Goal: Contribute content: Add original content to the website for others to see

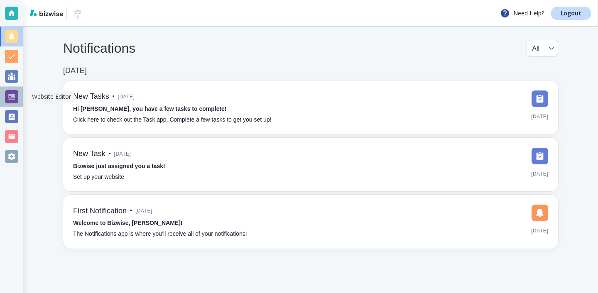
click at [10, 92] on div at bounding box center [11, 96] width 13 height 13
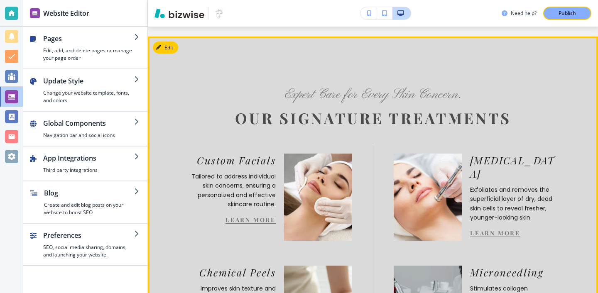
scroll to position [832, 0]
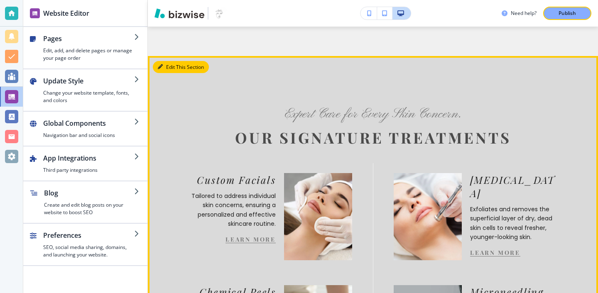
click at [162, 61] on button "Edit This Section" at bounding box center [181, 67] width 56 height 12
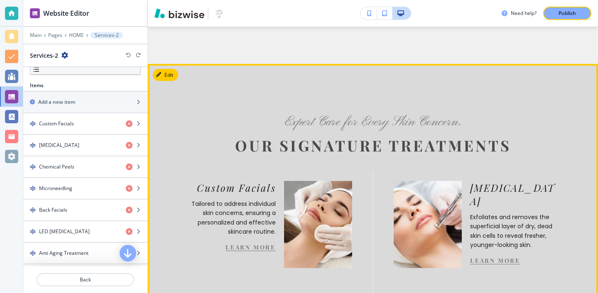
scroll to position [815, 0]
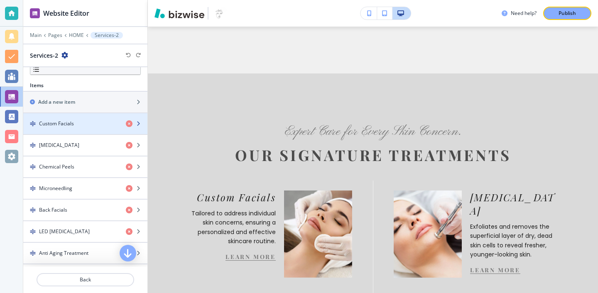
click at [100, 131] on div "button" at bounding box center [85, 130] width 124 height 7
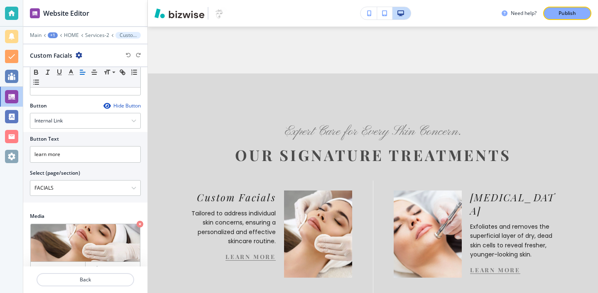
scroll to position [250, 0]
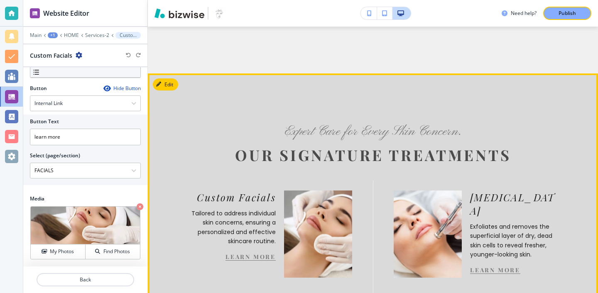
click at [238, 223] on div "Custom Facials Tailored to address individual skin concerns, ensuring a persona…" at bounding box center [232, 225] width 85 height 70
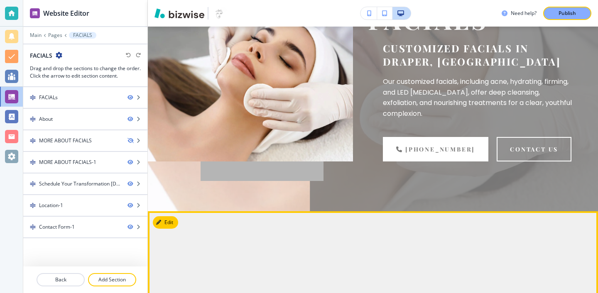
scroll to position [0, 0]
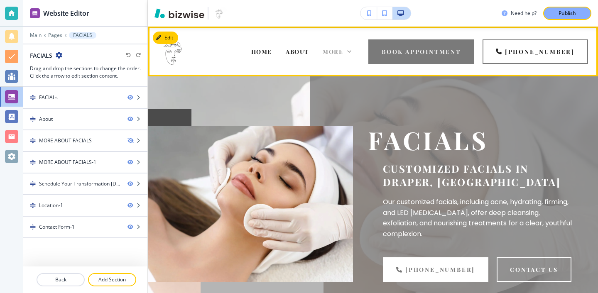
click at [351, 54] on div "More" at bounding box center [336, 51] width 29 height 8
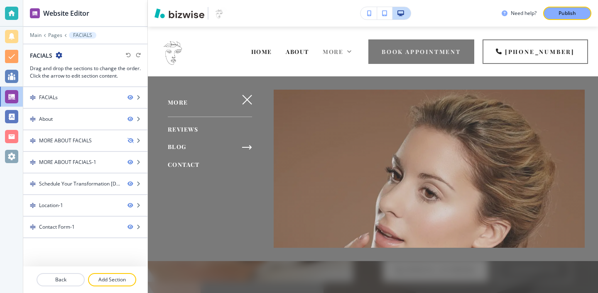
click at [181, 148] on span "BLOG" at bounding box center [177, 147] width 19 height 8
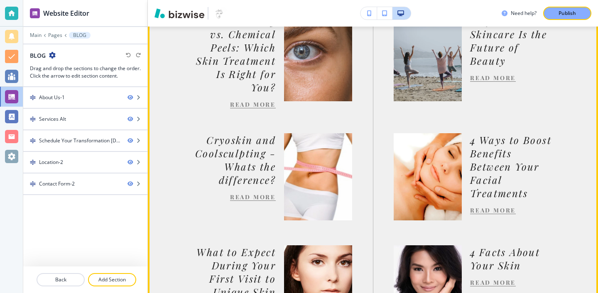
scroll to position [387, 0]
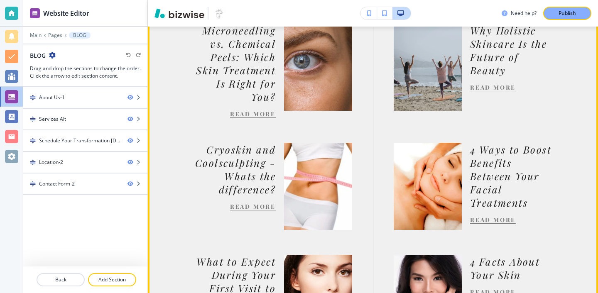
click at [263, 118] on link "READ MORE" at bounding box center [253, 114] width 46 height 8
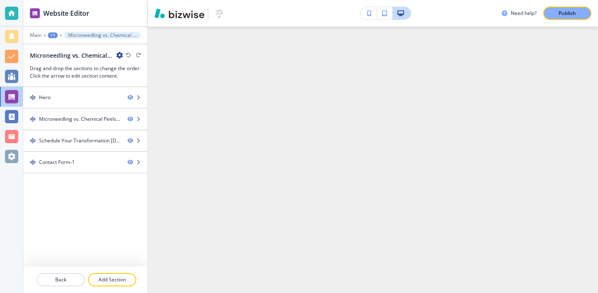
scroll to position [0, 0]
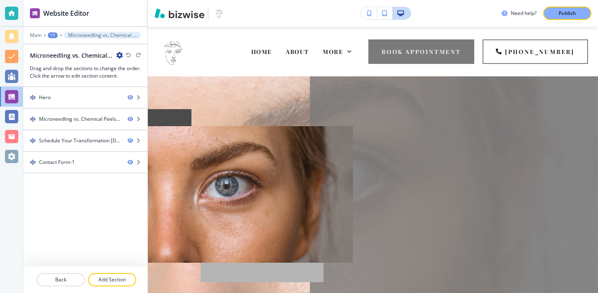
click at [117, 58] on icon "button" at bounding box center [119, 55] width 7 height 7
click at [120, 65] on button "Edit Page Settings" at bounding box center [142, 69] width 53 height 15
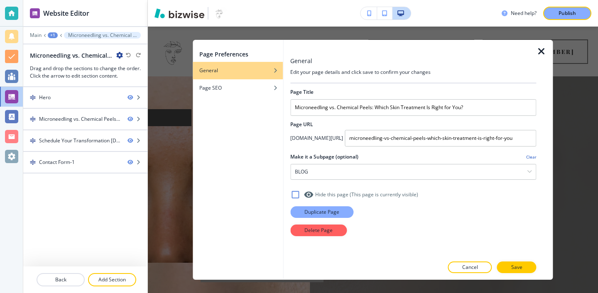
click at [342, 215] on button "Duplicate Page" at bounding box center [321, 212] width 63 height 12
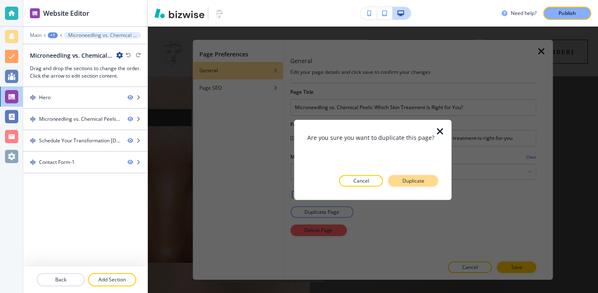
click at [410, 186] on div at bounding box center [372, 192] width 131 height 13
click at [410, 186] on button "Duplicate" at bounding box center [413, 181] width 50 height 12
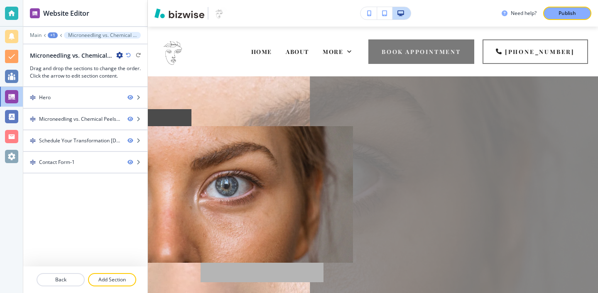
click at [119, 54] on icon "button" at bounding box center [119, 55] width 7 height 7
click at [149, 66] on p "Edit Page Settings" at bounding box center [143, 69] width 42 height 7
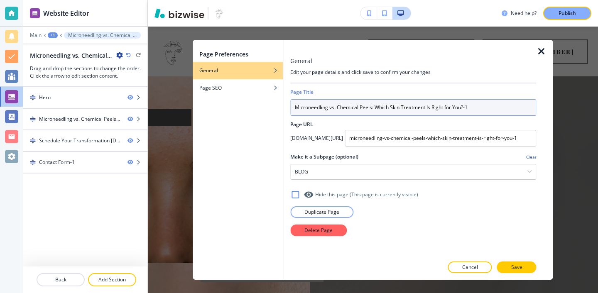
drag, startPoint x: 477, startPoint y: 108, endPoint x: 268, endPoint y: 103, distance: 209.2
click at [268, 103] on div "Page Preferences General Page SEO General Edit your page details and click save…" at bounding box center [373, 160] width 360 height 240
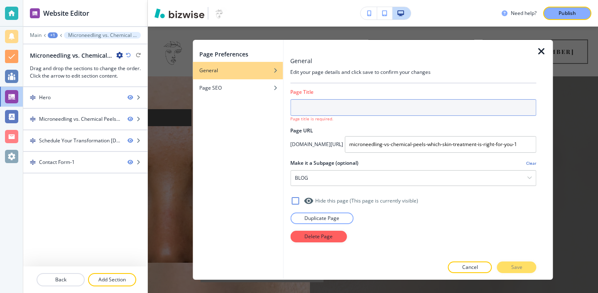
paste input "7 Surprising Benefits of Regular Facials (Backed by Science)"
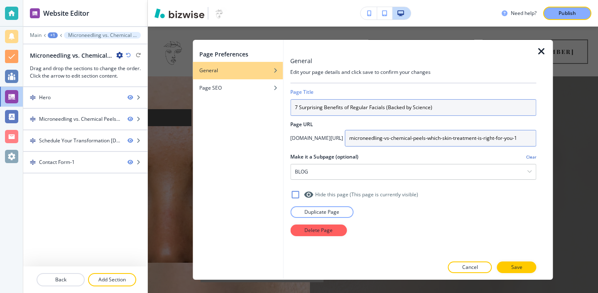
type input "7 Surprising Benefits of Regular Facials (Backed by Science)"
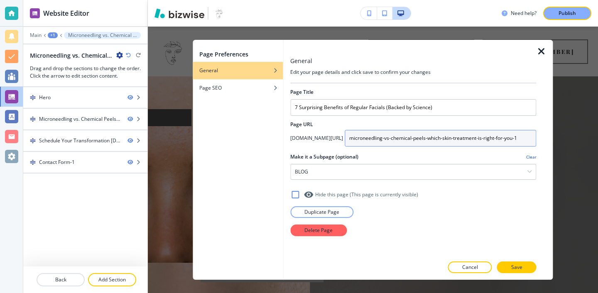
drag, startPoint x: 527, startPoint y: 139, endPoint x: 349, endPoint y: 139, distance: 177.6
click at [349, 139] on input "microneedling-vs-chemical-peels-which-skin-treatment-is-right-for-you-1" at bounding box center [439, 138] width 191 height 17
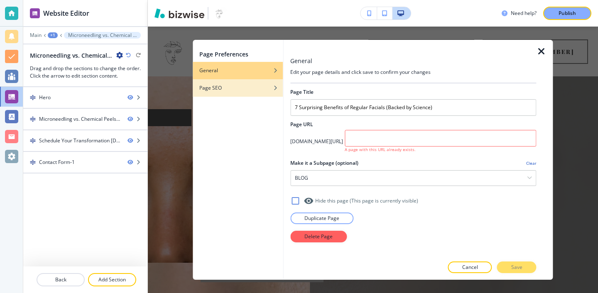
click at [263, 90] on div "Page SEO" at bounding box center [238, 87] width 90 height 7
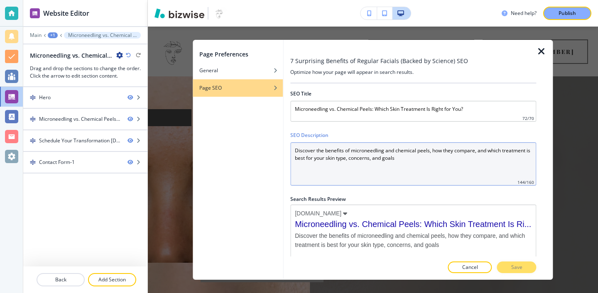
drag, startPoint x: 417, startPoint y: 169, endPoint x: 298, endPoint y: 143, distance: 121.9
click at [298, 143] on Description "Discover the benefits of microneedling and chemical peels, how they compare, an…" at bounding box center [413, 163] width 246 height 43
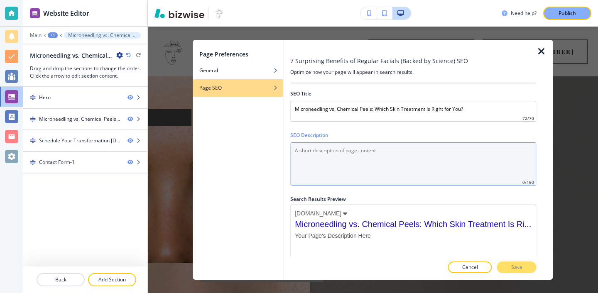
paste Description "Discover 7 surprising, science backed benefits of regular facials that improve …"
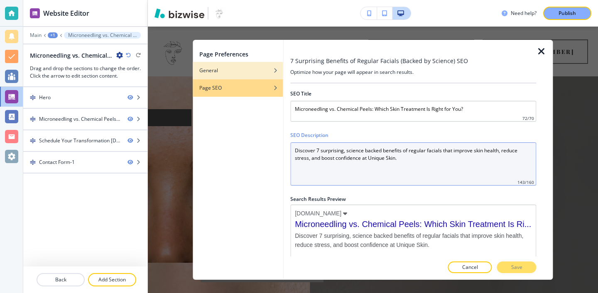
type Description "Discover 7 surprising, science backed benefits of regular facials that improve …"
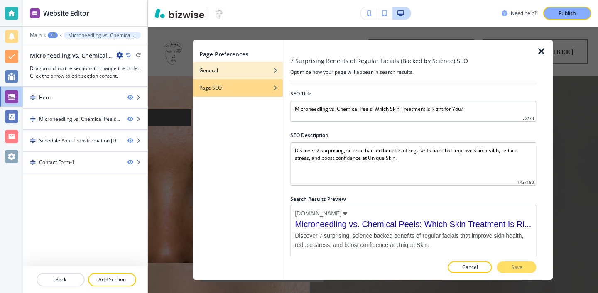
click at [237, 73] on div "General" at bounding box center [238, 70] width 90 height 7
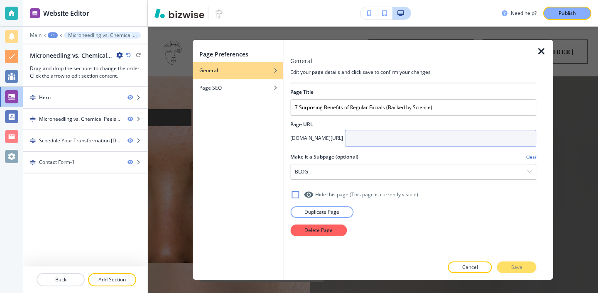
click at [443, 146] on input "text" at bounding box center [439, 138] width 191 height 17
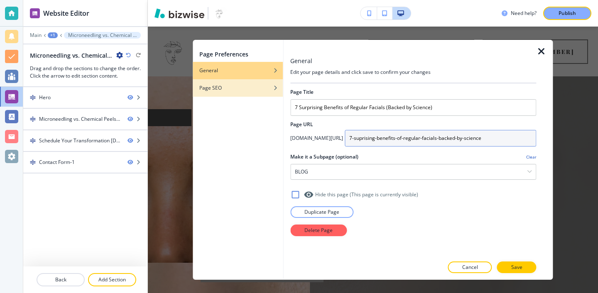
type input "7-suprising-benefits-of-regular-facials-backed-by-science"
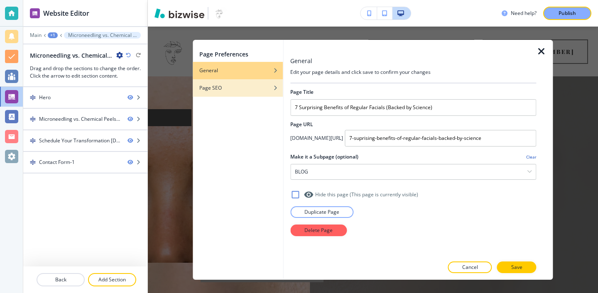
click at [274, 91] on div "Page SEO" at bounding box center [238, 87] width 90 height 7
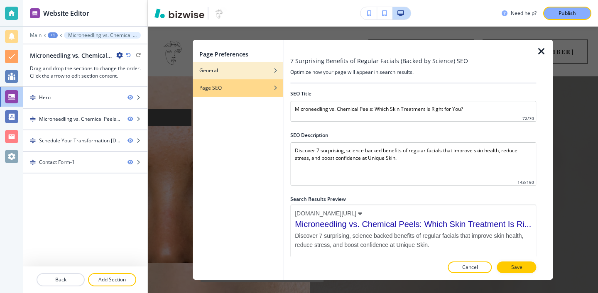
click at [234, 76] on div "button" at bounding box center [238, 76] width 90 height 5
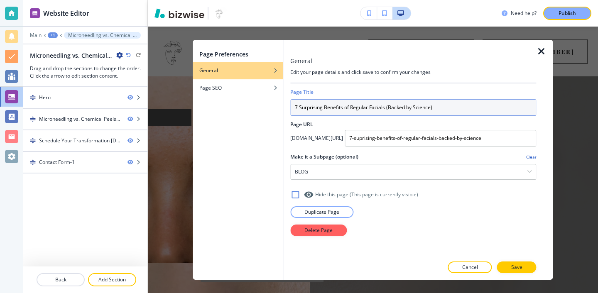
drag, startPoint x: 450, startPoint y: 106, endPoint x: 305, endPoint y: 95, distance: 145.2
click at [305, 95] on div "Page Title 7 Surprising Benefits of Regular Facials (Backed by Science)" at bounding box center [413, 101] width 246 height 27
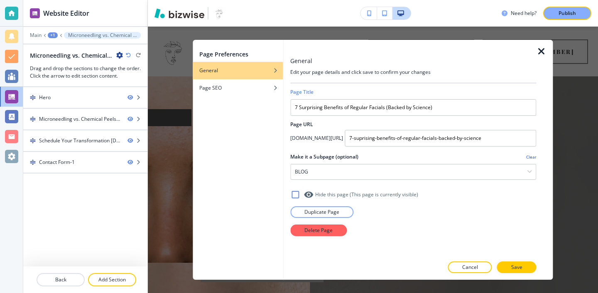
click at [270, 73] on div "General" at bounding box center [238, 70] width 90 height 7
click at [269, 81] on div "button" at bounding box center [238, 81] width 90 height 5
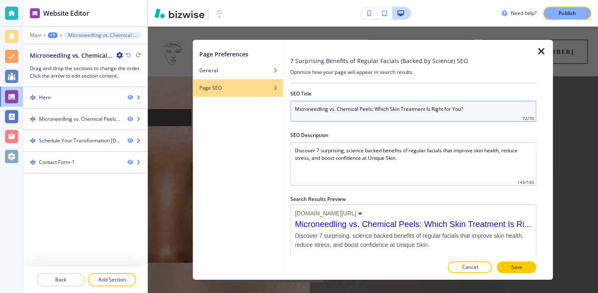
click at [371, 112] on input "Microneedling vs. Chemical Peels: Which Skin Treatment Is Right for You?" at bounding box center [413, 111] width 246 height 21
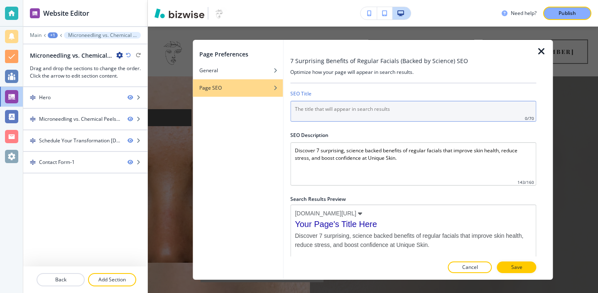
paste input "7 Surprising Benefits of Regular Facials (Backed by Science)"
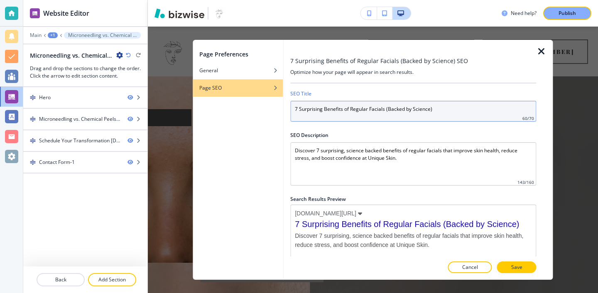
type input "7 Surprising Benefits of Regular Facials (Backed by Science)"
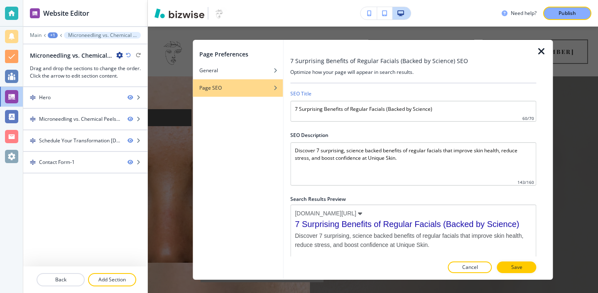
click at [505, 266] on button "Save" at bounding box center [516, 267] width 39 height 12
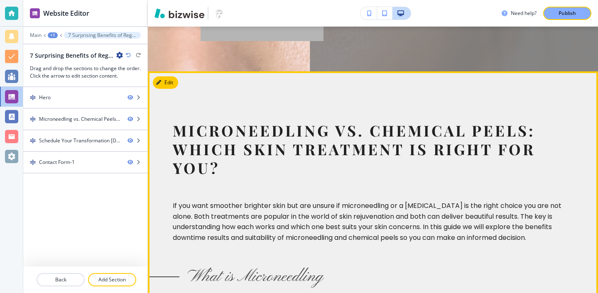
scroll to position [184, 0]
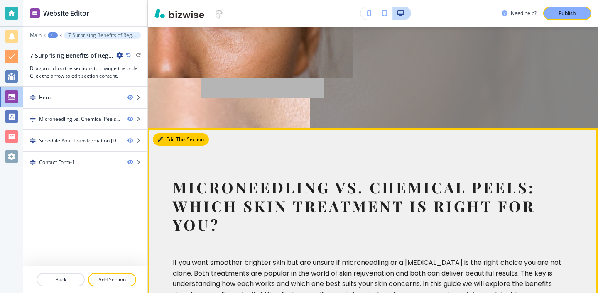
click at [173, 135] on button "Edit This Section" at bounding box center [181, 139] width 56 height 12
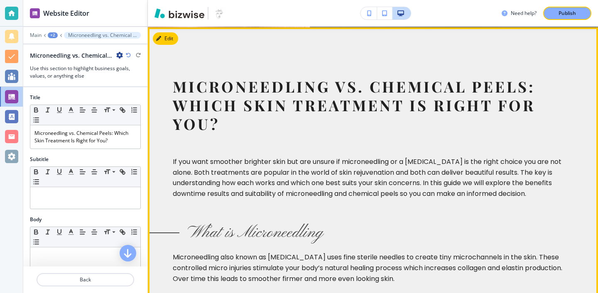
scroll to position [286, 0]
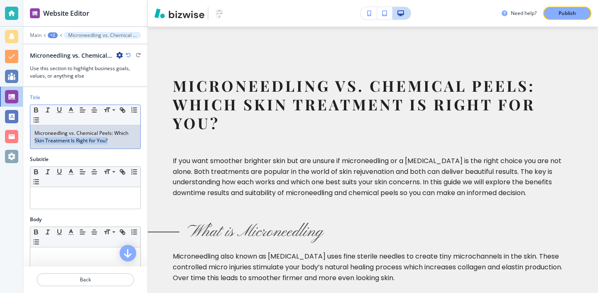
drag, startPoint x: 111, startPoint y: 145, endPoint x: 20, endPoint y: 138, distance: 91.5
click at [20, 138] on div "Website Editor Main +2 Microneedling vs. Chemical Peels: Which Skin Treatment I…" at bounding box center [299, 146] width 598 height 293
click at [95, 134] on p "Microneedling vs. Chemical Peels: Which Skin Treatment Is Right for You?" at bounding box center [85, 136] width 102 height 15
drag, startPoint x: 111, startPoint y: 138, endPoint x: 9, endPoint y: 127, distance: 102.2
click at [9, 128] on div "Website Editor Main +2 Microneedling vs. Chemical Peels: Which Skin Treatment I…" at bounding box center [299, 146] width 598 height 293
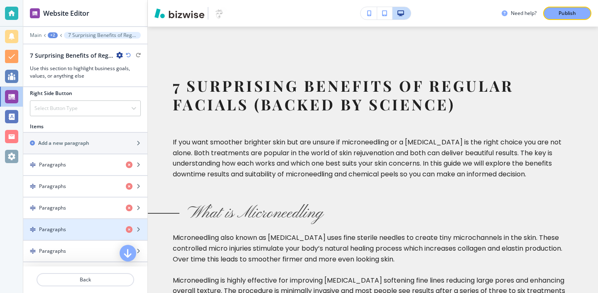
scroll to position [477, 0]
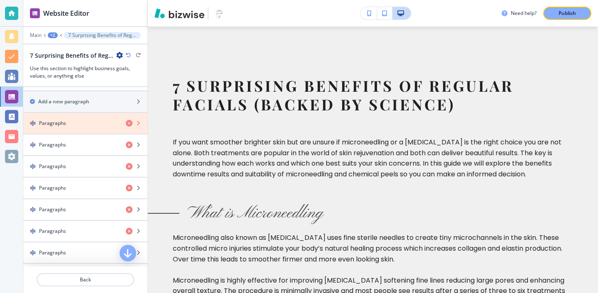
click at [128, 126] on icon "button" at bounding box center [129, 123] width 7 height 7
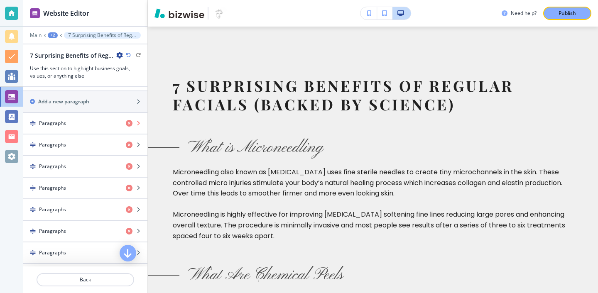
click at [128, 126] on icon "button" at bounding box center [129, 123] width 7 height 7
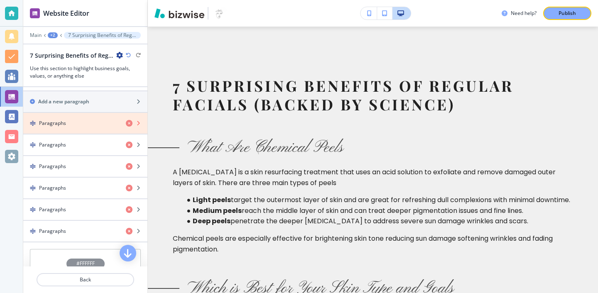
click at [128, 126] on icon "button" at bounding box center [129, 123] width 7 height 7
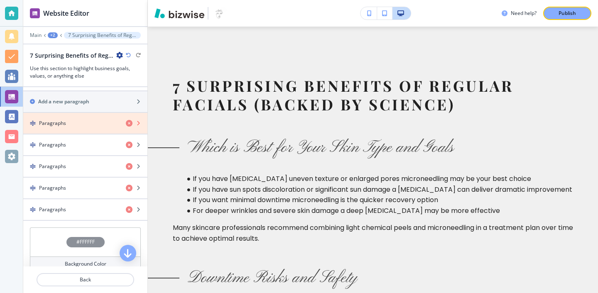
click at [128, 126] on icon "button" at bounding box center [129, 123] width 7 height 7
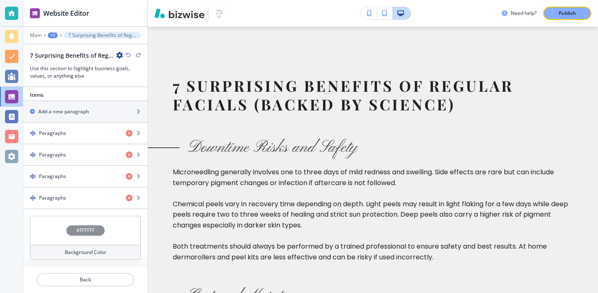
click at [128, 126] on div "button" at bounding box center [85, 126] width 124 height 7
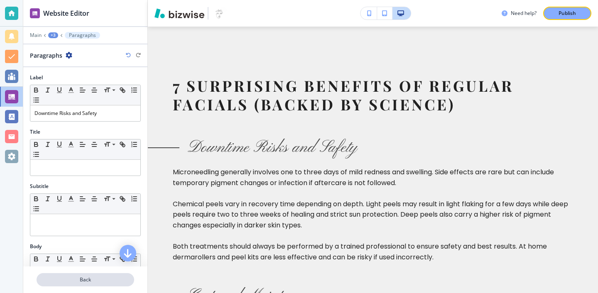
click at [88, 276] on p "Back" at bounding box center [85, 279] width 96 height 7
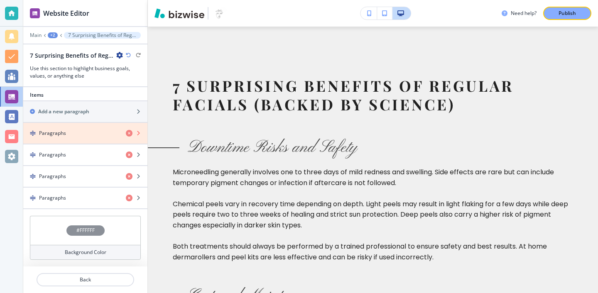
click at [131, 134] on icon "button" at bounding box center [129, 133] width 7 height 7
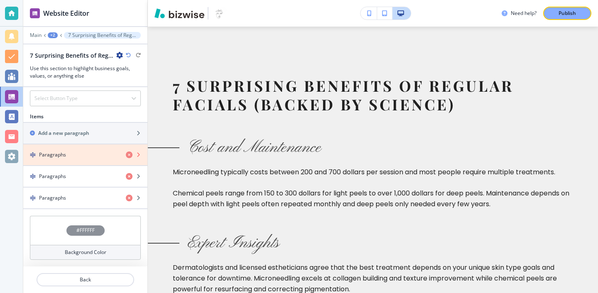
click at [129, 151] on icon "button" at bounding box center [129, 154] width 7 height 7
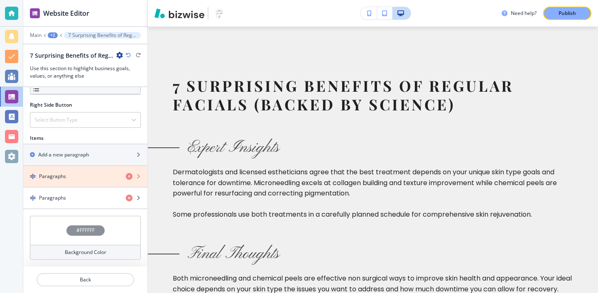
click at [127, 176] on icon "button" at bounding box center [129, 176] width 7 height 7
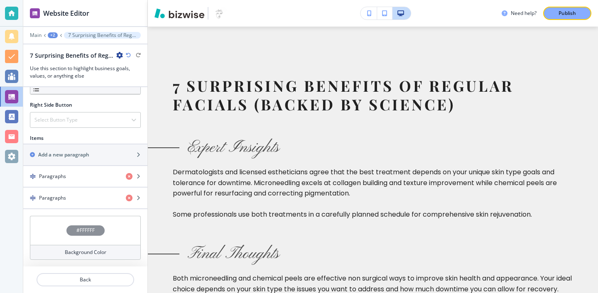
click at [128, 181] on div "button" at bounding box center [85, 183] width 124 height 7
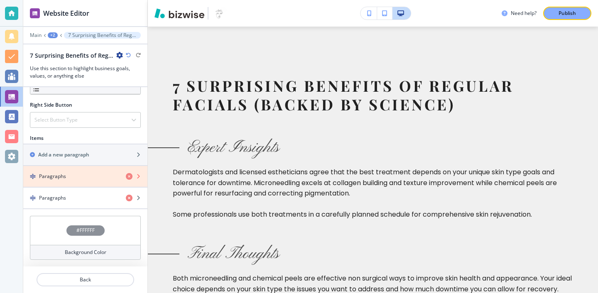
click at [129, 178] on icon "button" at bounding box center [129, 176] width 7 height 7
click at [129, 176] on icon "button" at bounding box center [129, 176] width 7 height 7
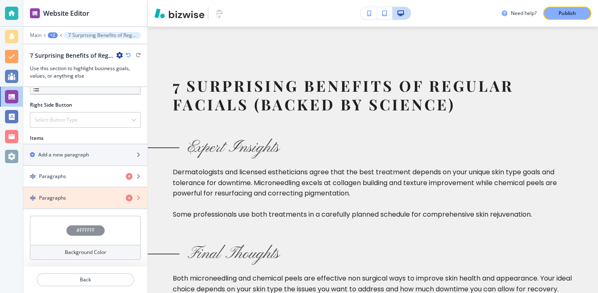
click at [127, 198] on icon "button" at bounding box center [129, 198] width 7 height 7
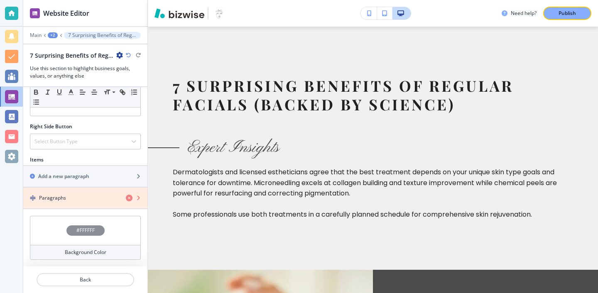
click at [128, 197] on icon "button" at bounding box center [129, 198] width 7 height 7
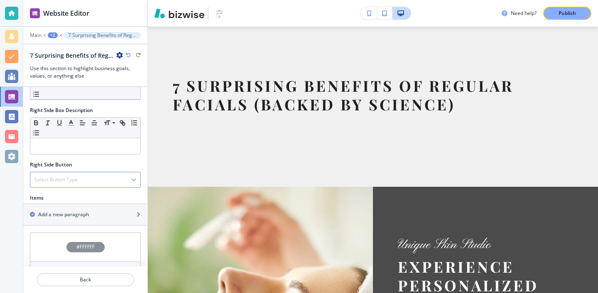
scroll to position [381, 0]
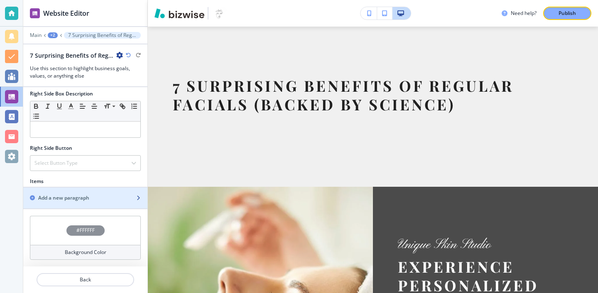
click at [118, 190] on div "button" at bounding box center [85, 191] width 124 height 7
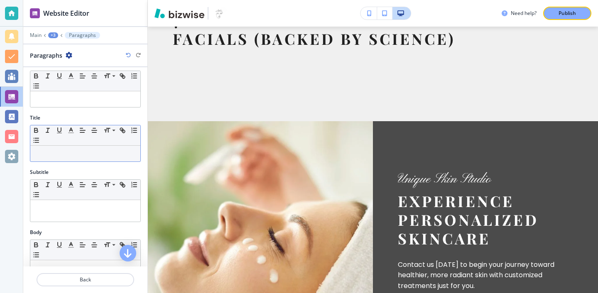
scroll to position [0, 0]
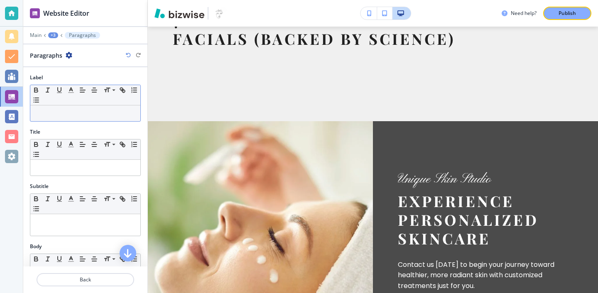
click at [122, 115] on p at bounding box center [85, 113] width 102 height 7
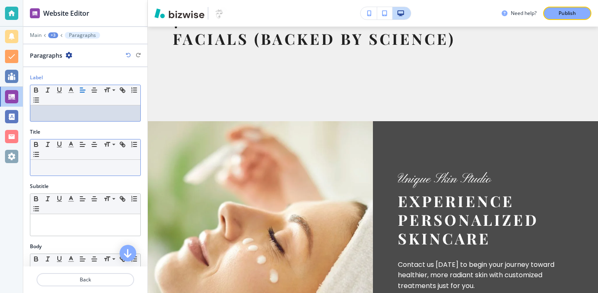
click at [93, 171] on p at bounding box center [85, 167] width 102 height 7
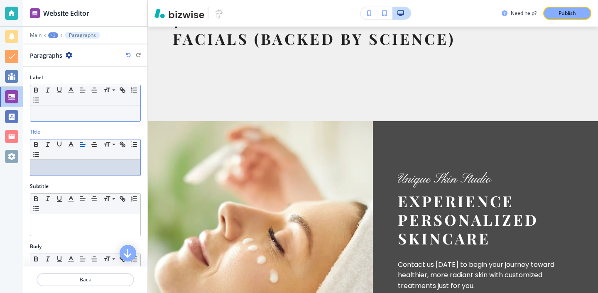
click at [69, 116] on p at bounding box center [85, 113] width 102 height 7
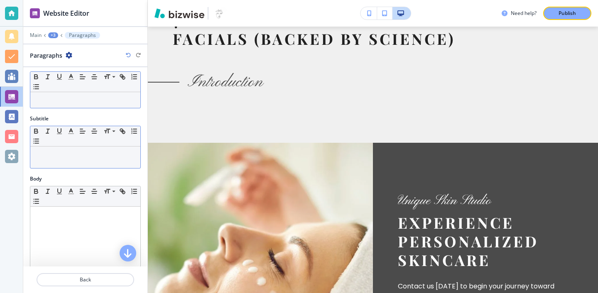
scroll to position [75, 0]
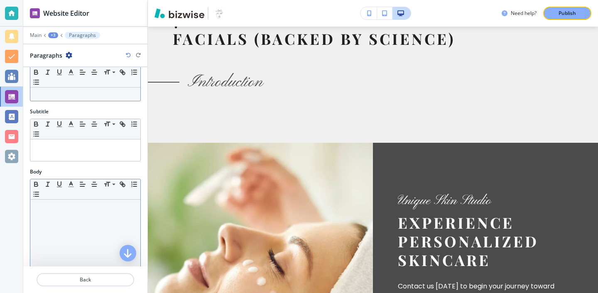
click at [45, 209] on p at bounding box center [85, 207] width 102 height 7
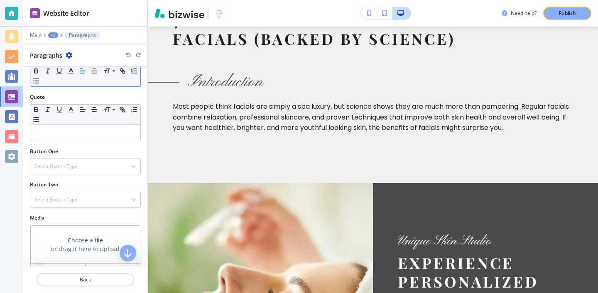
scroll to position [308, 0]
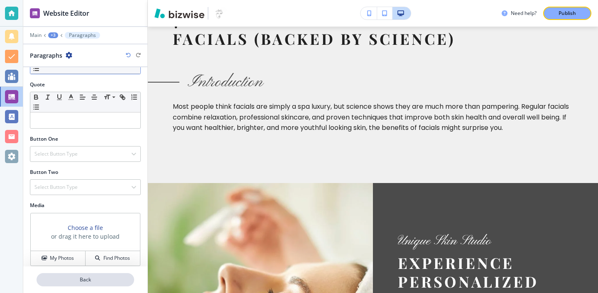
click at [92, 277] on p "Back" at bounding box center [85, 279] width 96 height 7
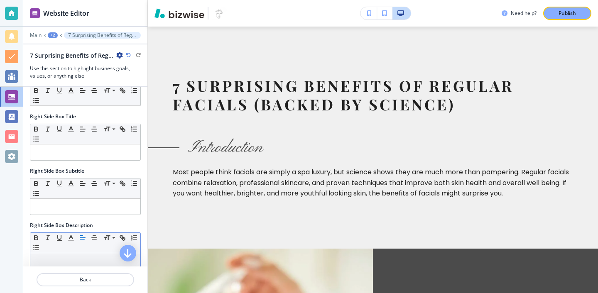
scroll to position [403, 0]
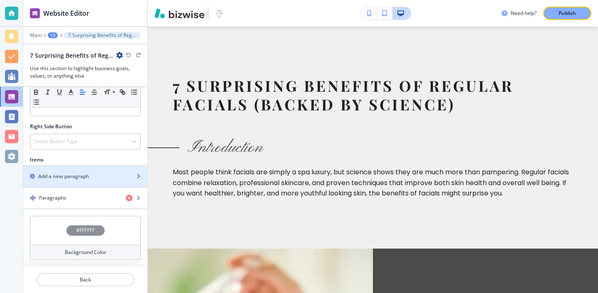
click at [115, 171] on div "button" at bounding box center [85, 169] width 124 height 7
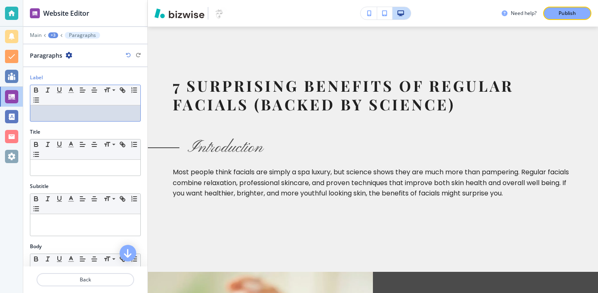
click at [109, 110] on p at bounding box center [85, 113] width 102 height 7
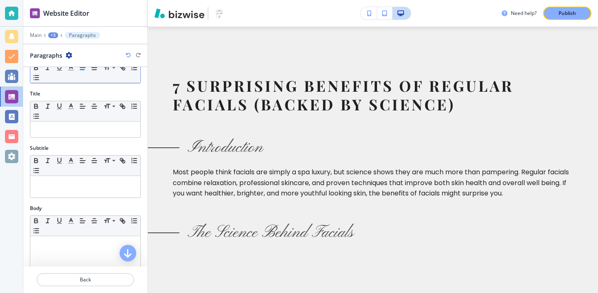
scroll to position [62, 0]
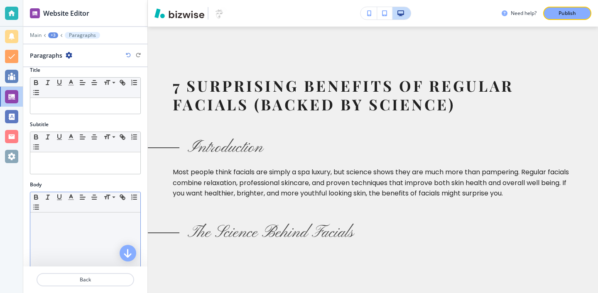
click at [106, 238] on div at bounding box center [85, 266] width 110 height 108
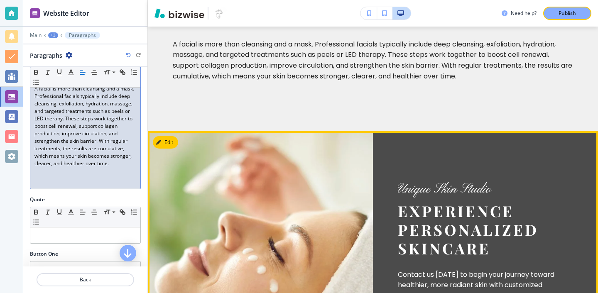
scroll to position [492, 0]
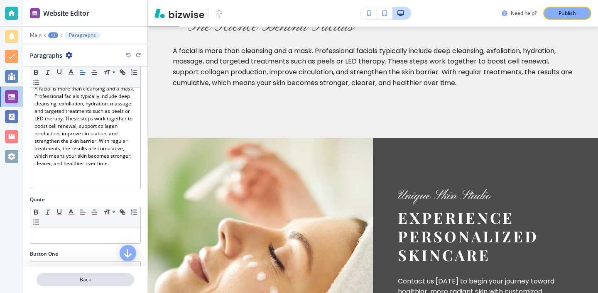
click at [118, 274] on button "Back" at bounding box center [86, 279] width 98 height 13
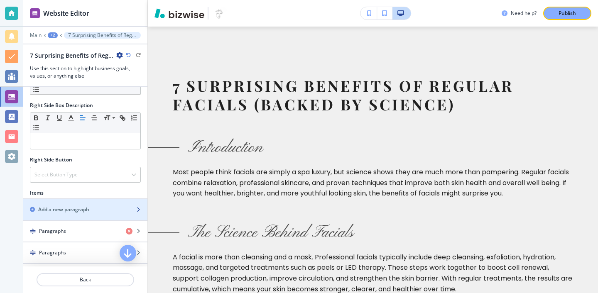
scroll to position [424, 0]
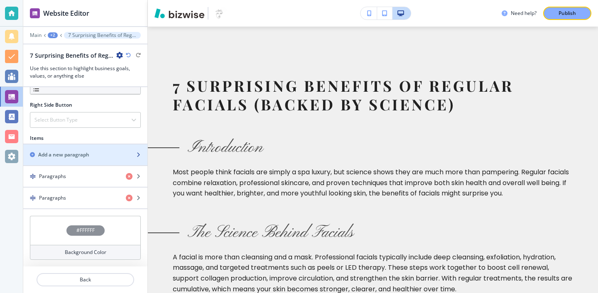
click at [116, 147] on div "button" at bounding box center [85, 147] width 124 height 7
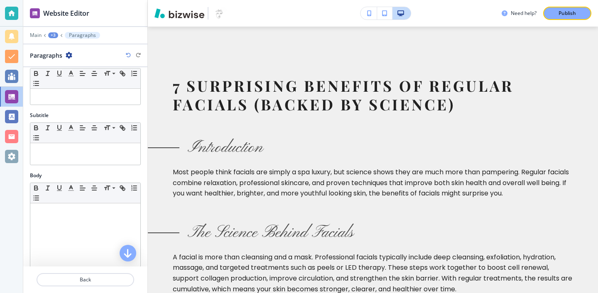
scroll to position [0, 0]
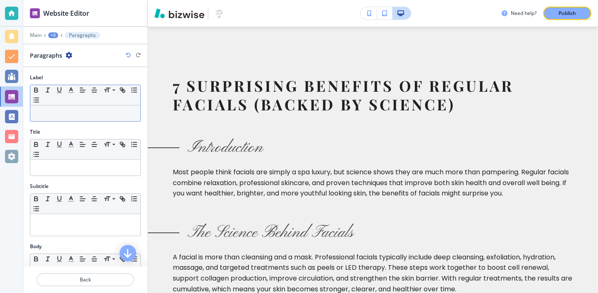
click at [127, 120] on div at bounding box center [85, 113] width 110 height 16
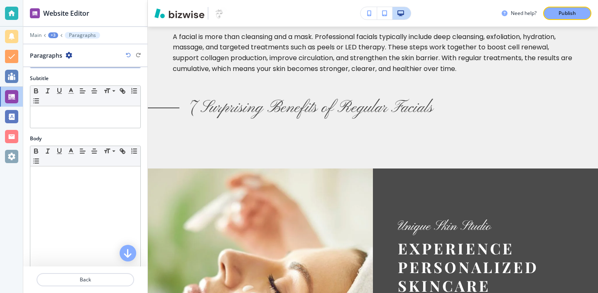
scroll to position [131, 0]
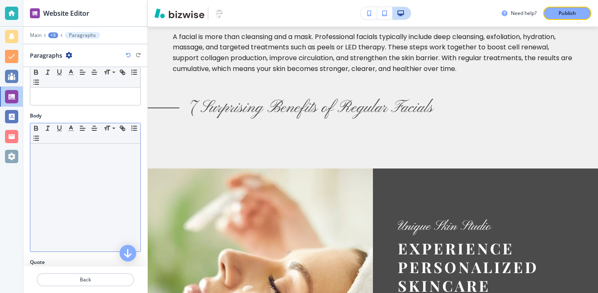
click at [60, 158] on div at bounding box center [85, 198] width 110 height 108
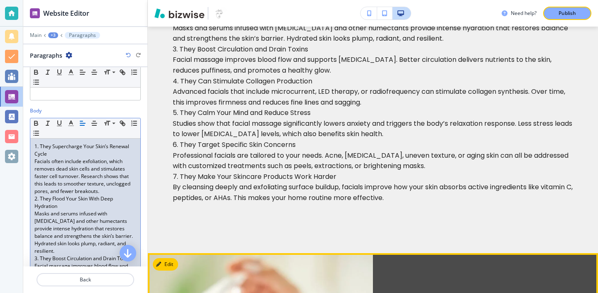
scroll to position [651, 0]
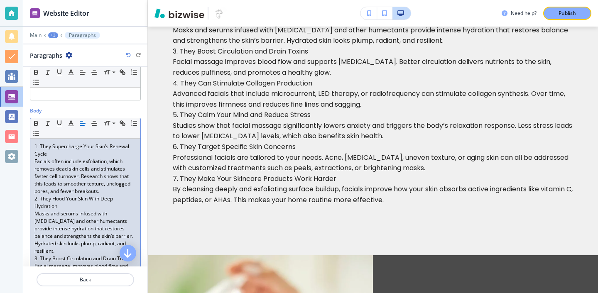
click at [113, 194] on p "Facials often include exfoliation, which removes dead skin cells and stimulates…" at bounding box center [85, 176] width 102 height 37
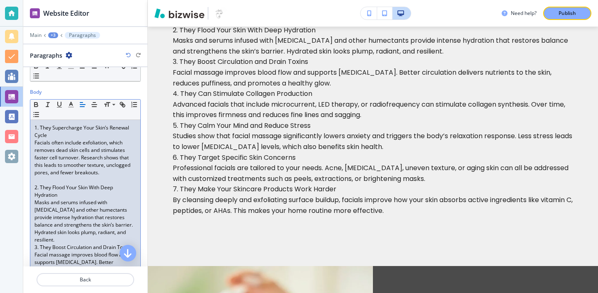
scroll to position [183, 0]
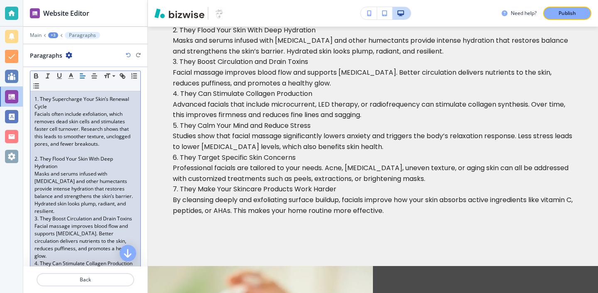
click at [126, 200] on p "Masks and serums infused with [MEDICAL_DATA] and other humectants provide inten…" at bounding box center [85, 192] width 102 height 45
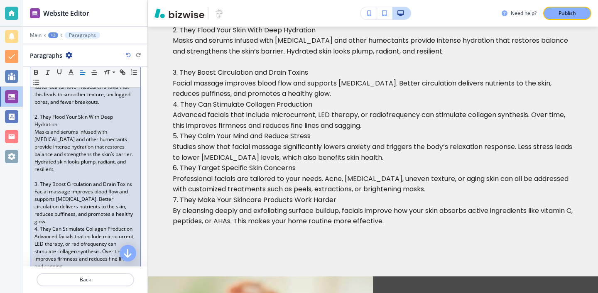
scroll to position [234, 0]
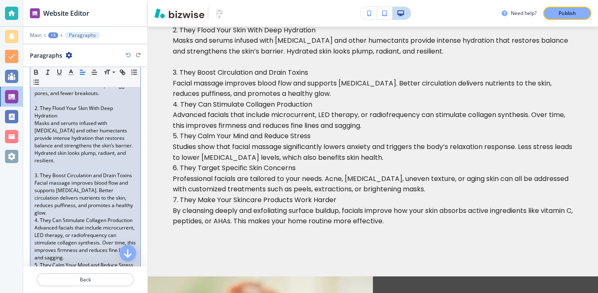
click at [69, 205] on p "Facial massage improves blood flow and supports [MEDICAL_DATA]. Better circulat…" at bounding box center [85, 197] width 102 height 37
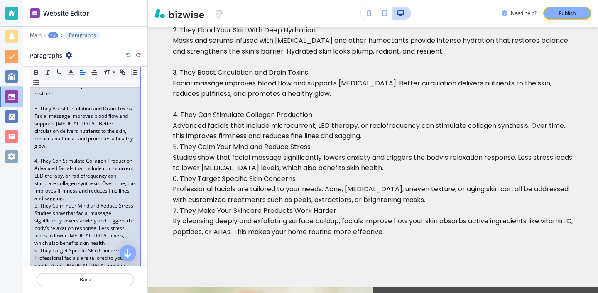
scroll to position [327, 0]
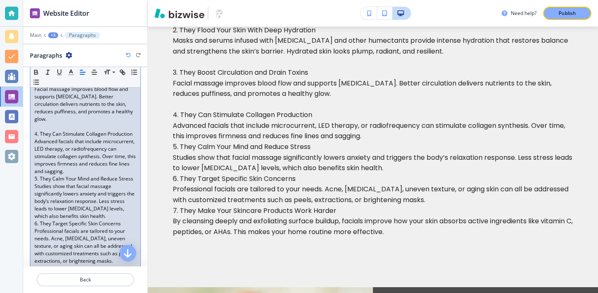
click at [62, 164] on p "Advanced facials that include microcurrent, LED therapy, or radiofrequency can …" at bounding box center [85, 156] width 102 height 37
click at [84, 175] on p "5. They Calm Your Mind and Reduce Stress" at bounding box center [85, 178] width 102 height 7
click at [82, 165] on p "Advanced facials that include microcurrent, LED therapy, or radiofrequency can …" at bounding box center [85, 156] width 102 height 37
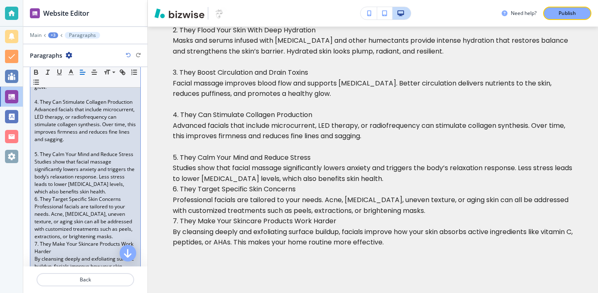
scroll to position [364, 0]
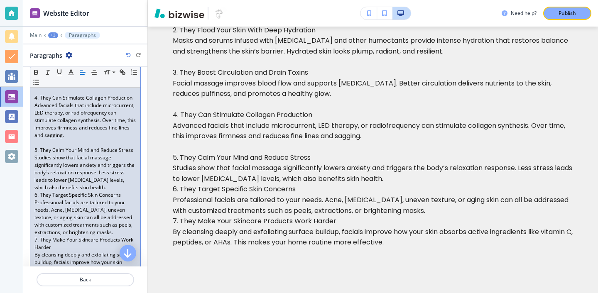
click at [84, 181] on p "Studies show that facial massage significantly lowers anxiety and triggers the …" at bounding box center [85, 172] width 102 height 37
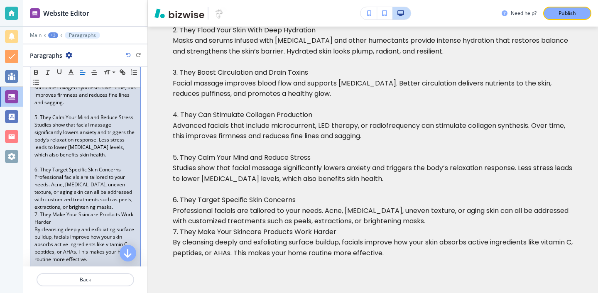
scroll to position [403, 0]
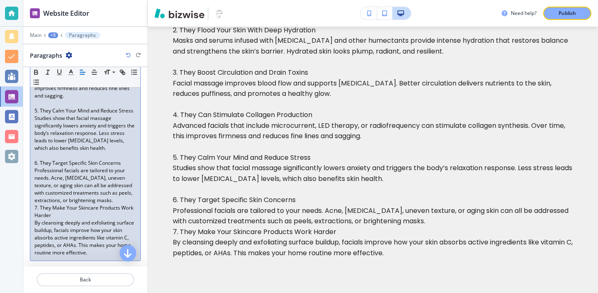
click at [115, 195] on p "Professional facials are tailored to your needs. Acne, [MEDICAL_DATA], uneven t…" at bounding box center [85, 185] width 102 height 37
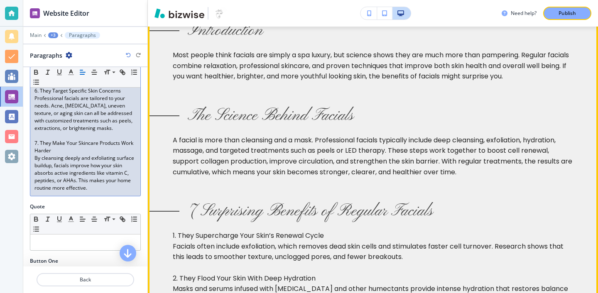
scroll to position [427, 0]
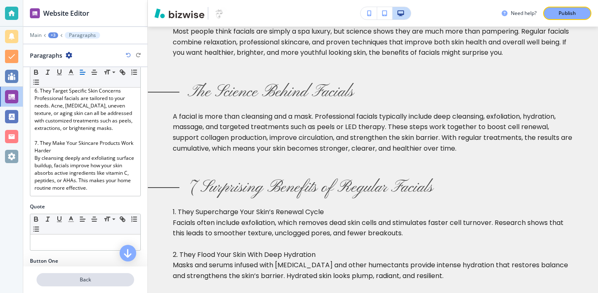
click at [87, 279] on p "Back" at bounding box center [85, 279] width 96 height 7
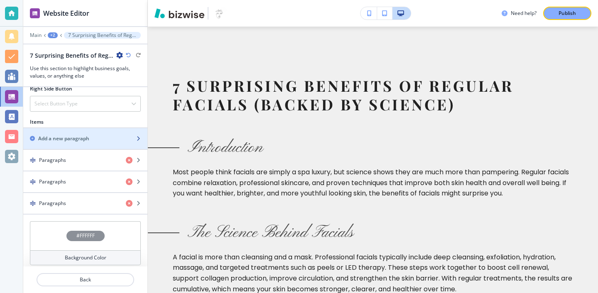
scroll to position [446, 0]
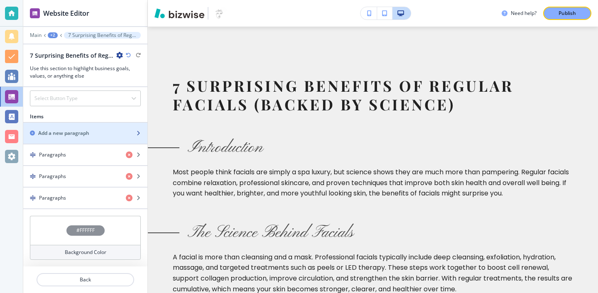
click at [98, 124] on div "button" at bounding box center [85, 126] width 124 height 7
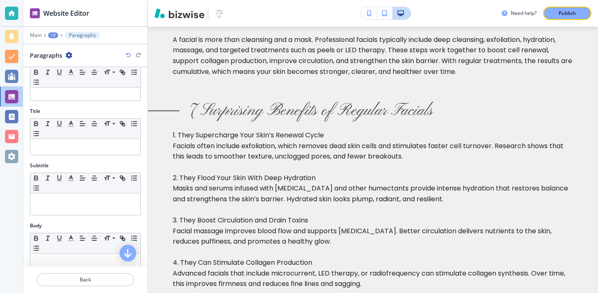
scroll to position [0, 0]
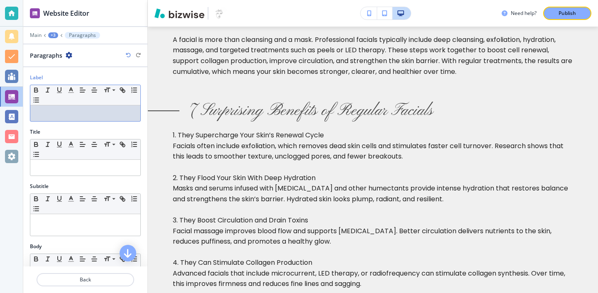
click at [102, 118] on div at bounding box center [85, 113] width 110 height 16
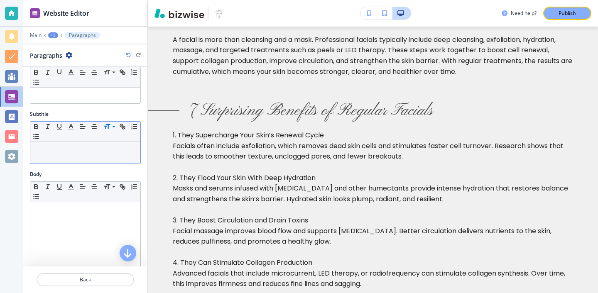
scroll to position [104, 0]
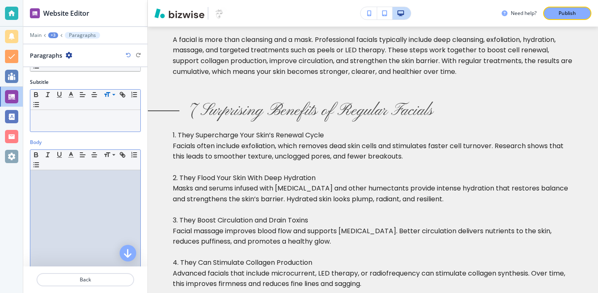
click at [116, 198] on div at bounding box center [85, 224] width 110 height 108
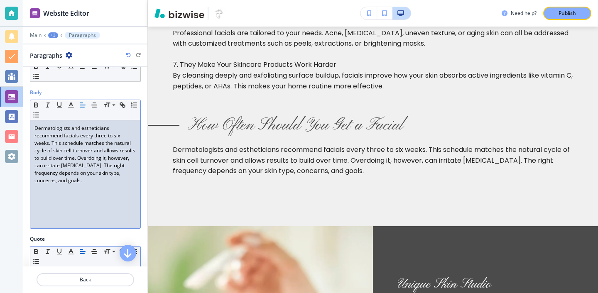
scroll to position [162, 0]
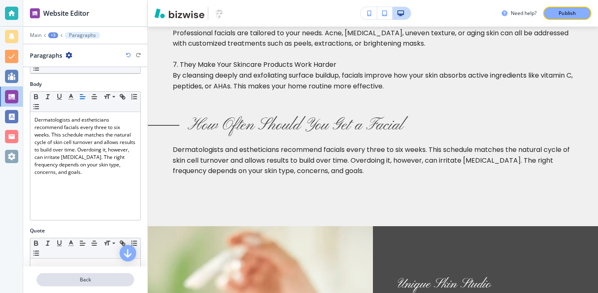
click at [82, 278] on p "Back" at bounding box center [85, 279] width 96 height 7
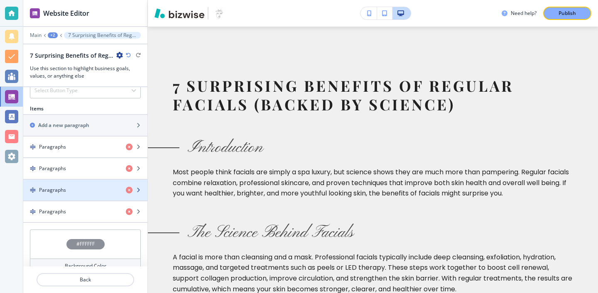
scroll to position [460, 0]
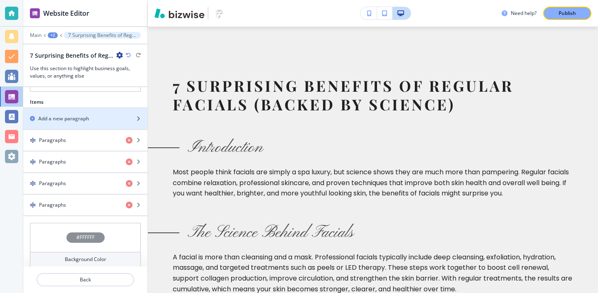
click at [127, 125] on div "button" at bounding box center [85, 125] width 124 height 7
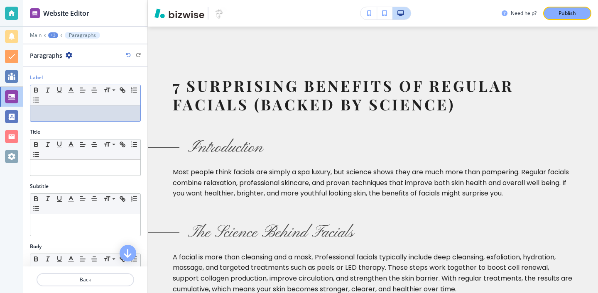
click at [95, 125] on div "Label Small Normal Large Huge" at bounding box center [85, 101] width 124 height 54
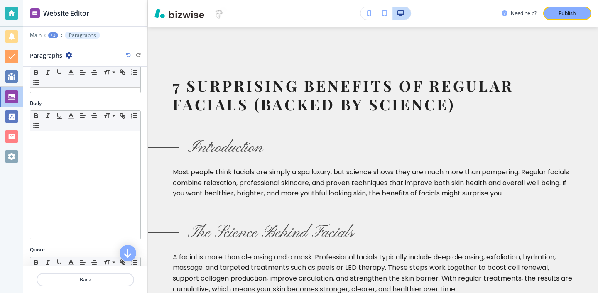
scroll to position [183, 0]
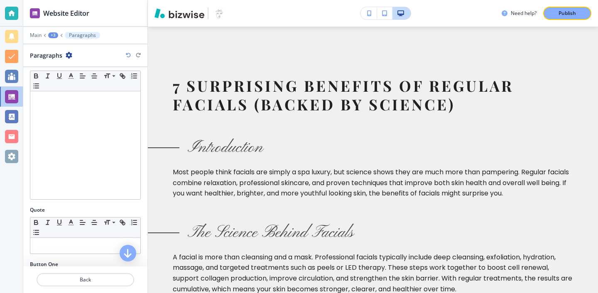
click at [121, 188] on div at bounding box center [85, 145] width 110 height 108
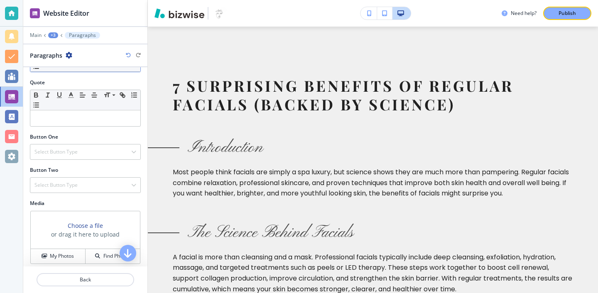
scroll to position [315, 0]
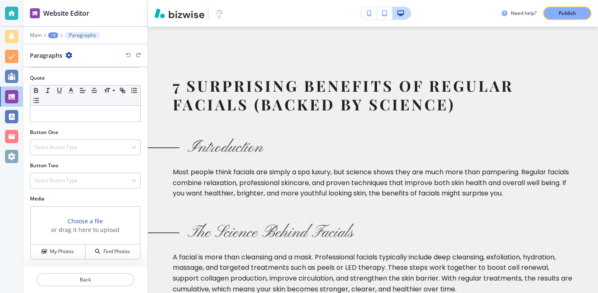
click at [83, 273] on div at bounding box center [85, 269] width 124 height 7
click at [83, 276] on p "Back" at bounding box center [85, 279] width 96 height 7
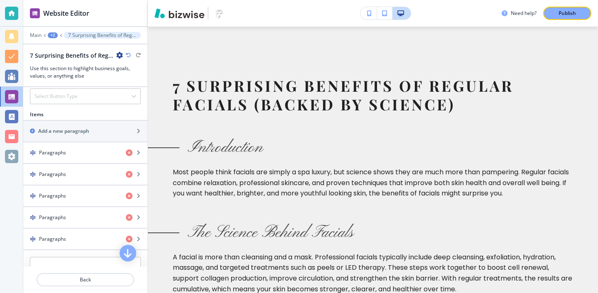
scroll to position [446, 0]
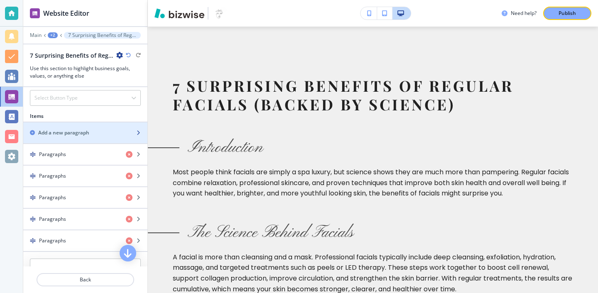
click at [90, 132] on div "Add a new paragraph" at bounding box center [76, 132] width 106 height 7
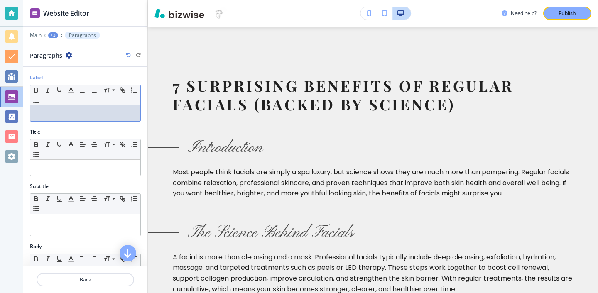
click at [78, 120] on div at bounding box center [85, 113] width 110 height 16
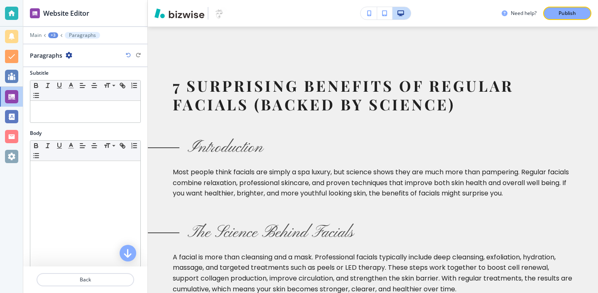
scroll to position [184, 0]
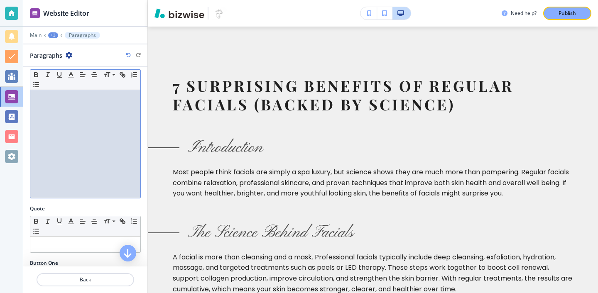
click at [56, 184] on div at bounding box center [85, 144] width 110 height 108
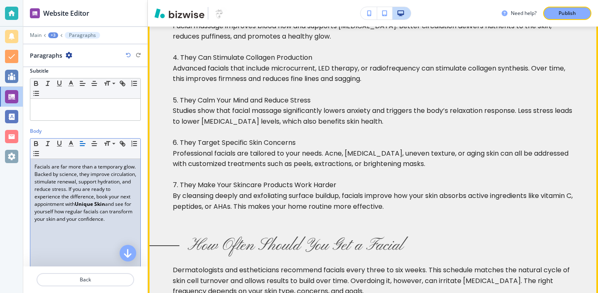
scroll to position [0, 0]
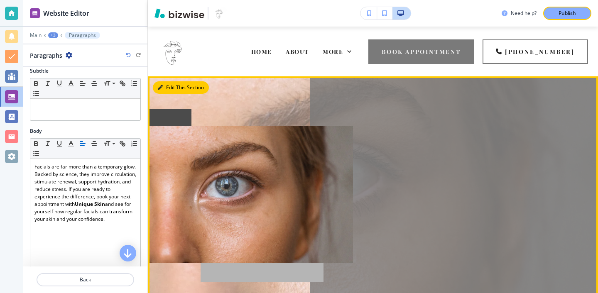
click at [170, 91] on button "Edit This Section" at bounding box center [181, 87] width 56 height 12
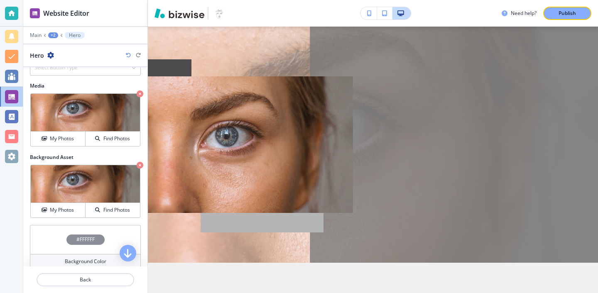
scroll to position [326, 0]
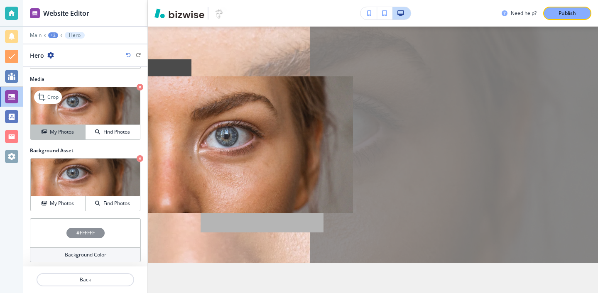
click at [66, 136] on button "My Photos" at bounding box center [58, 132] width 55 height 15
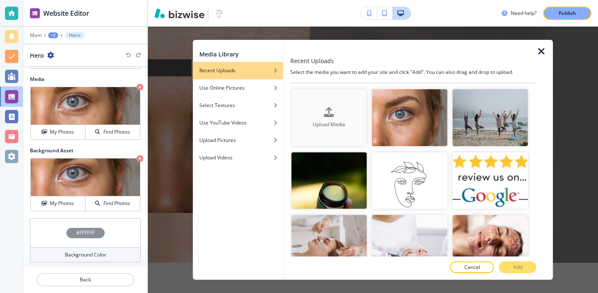
click at [321, 111] on div "Upload Media" at bounding box center [329, 117] width 76 height 21
click at [253, 90] on div "Use Online Pictures" at bounding box center [238, 87] width 90 height 7
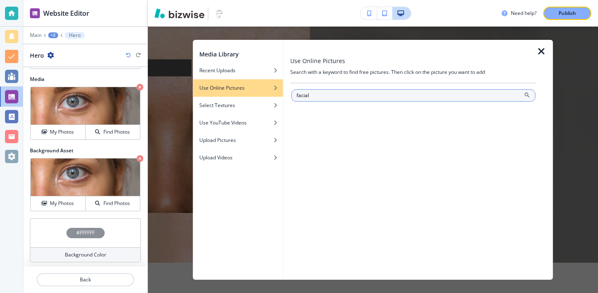
type input "facial"
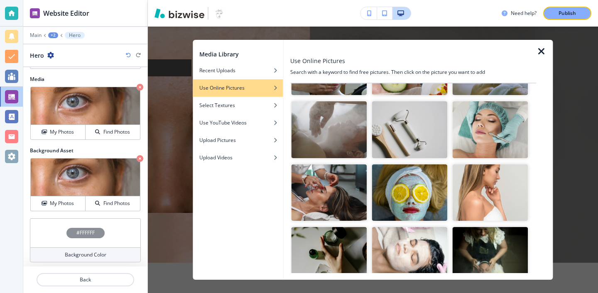
scroll to position [148, 0]
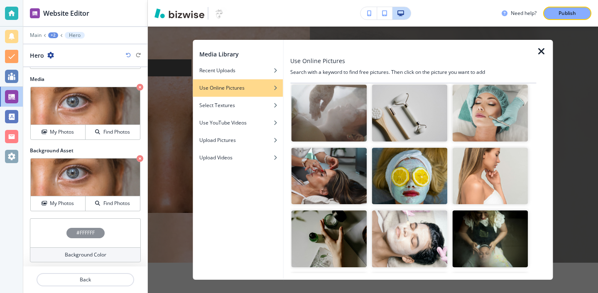
click at [345, 162] on img "button" at bounding box center [329, 176] width 76 height 57
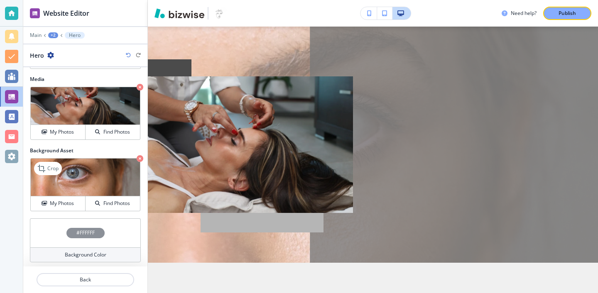
scroll to position [328, 0]
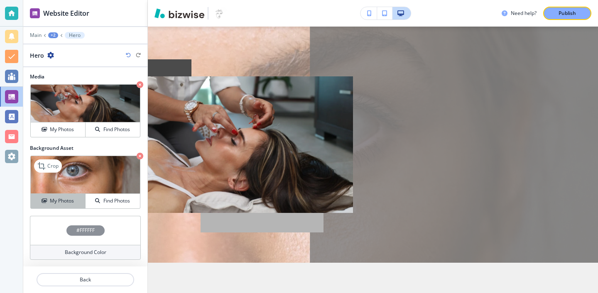
click at [78, 199] on div "My Photos" at bounding box center [58, 200] width 54 height 7
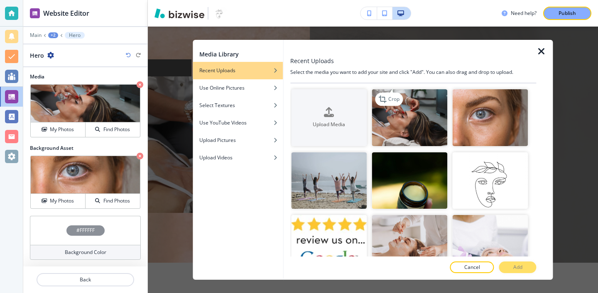
click at [402, 128] on img "button" at bounding box center [409, 117] width 76 height 57
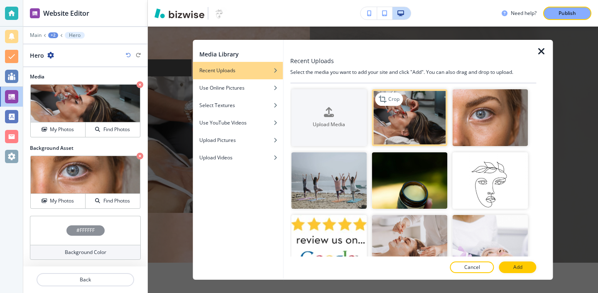
click at [411, 128] on img "button" at bounding box center [409, 117] width 76 height 57
click at [168, 154] on div "Media Library Recent Uploads Use Online Pictures Select Textures Use YouTube Vi…" at bounding box center [373, 160] width 450 height 266
click at [526, 272] on button "Add" at bounding box center [517, 267] width 37 height 12
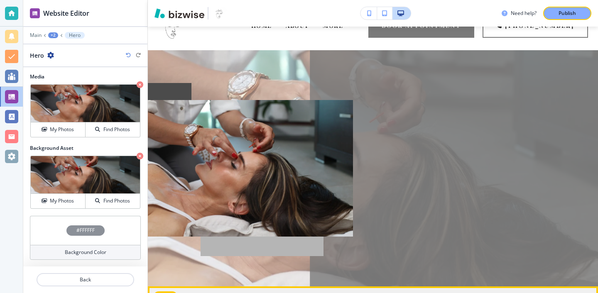
scroll to position [0, 0]
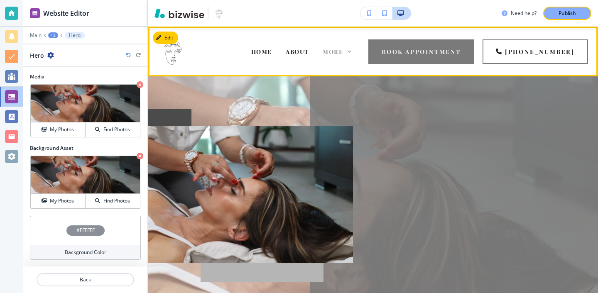
click at [343, 50] on span "More" at bounding box center [332, 52] width 20 height 8
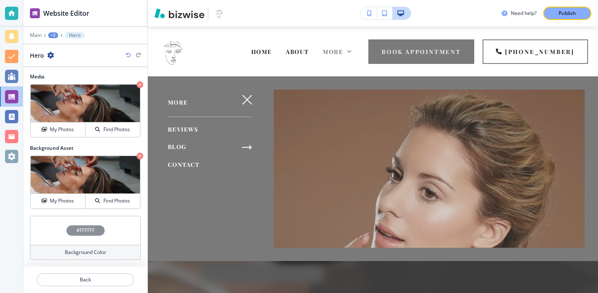
click at [187, 144] on div "BLOG" at bounding box center [204, 147] width 112 height 17
click at [184, 146] on span "BLOG" at bounding box center [177, 147] width 19 height 8
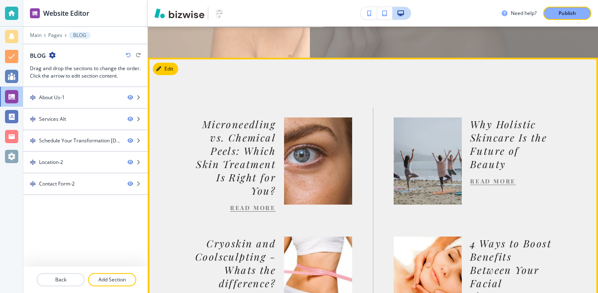
scroll to position [281, 0]
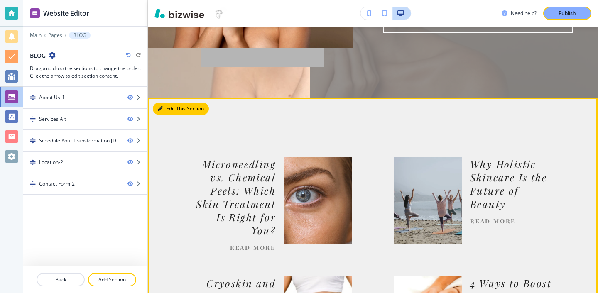
click at [172, 103] on button "Edit This Section" at bounding box center [181, 108] width 56 height 12
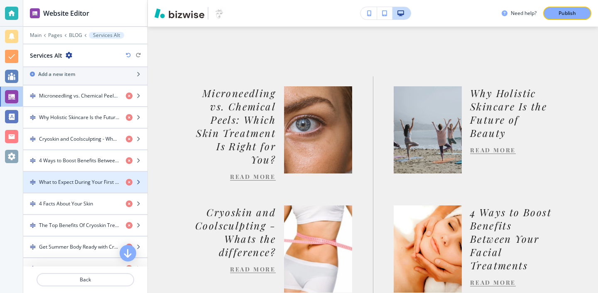
scroll to position [256, 0]
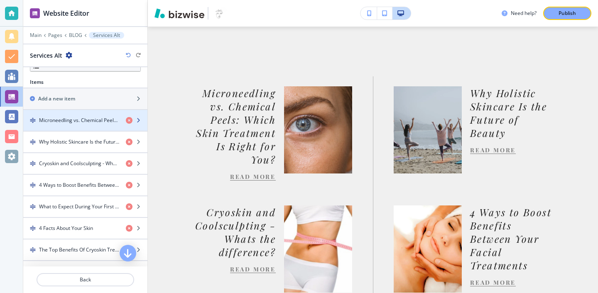
click at [93, 125] on div "button" at bounding box center [85, 127] width 124 height 7
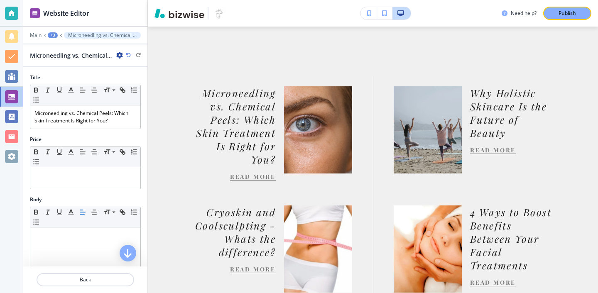
click at [117, 56] on icon "button" at bounding box center [119, 55] width 7 height 7
click at [124, 82] on p "Duplicate Microneedling vs. Chemical Peels: Which Skin Treatment Is Right for Y…" at bounding box center [143, 84] width 42 height 7
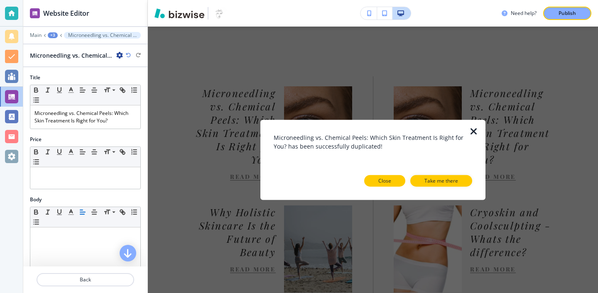
click at [397, 182] on button "Close" at bounding box center [384, 181] width 41 height 12
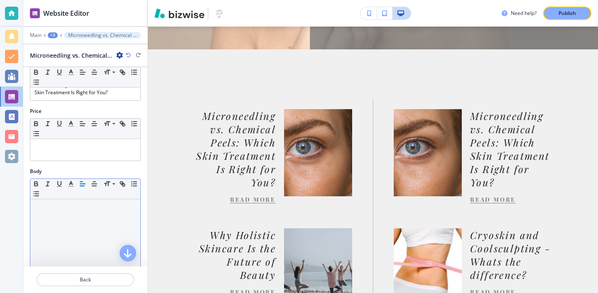
scroll to position [0, 0]
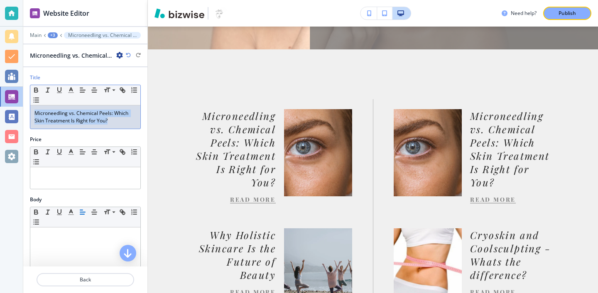
drag, startPoint x: 112, startPoint y: 122, endPoint x: 31, endPoint y: 112, distance: 81.9
click at [31, 112] on div "Microneedling vs. Chemical Peels: Which Skin Treatment Is Right for You?" at bounding box center [85, 116] width 110 height 23
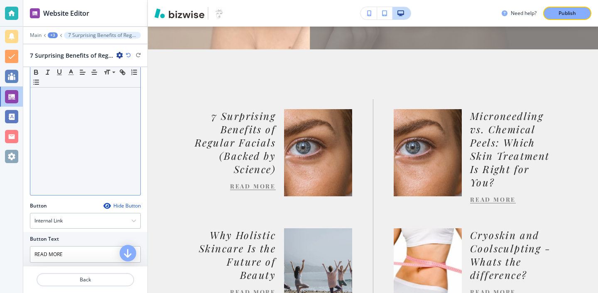
scroll to position [166, 0]
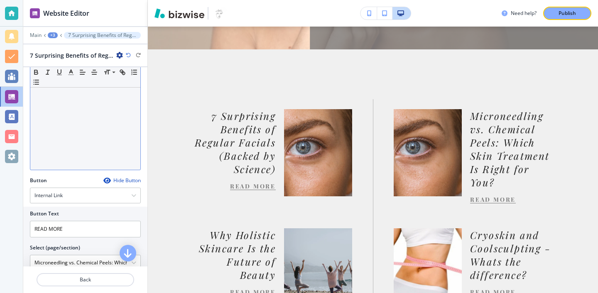
click at [95, 145] on div at bounding box center [85, 116] width 110 height 108
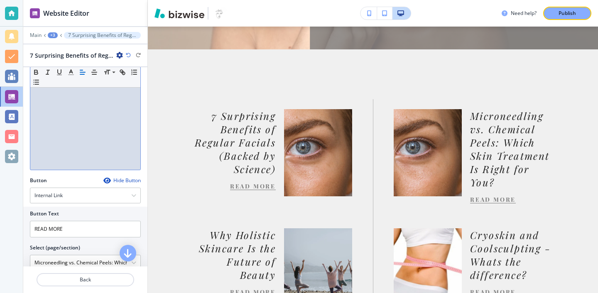
click at [87, 146] on div at bounding box center [85, 116] width 110 height 108
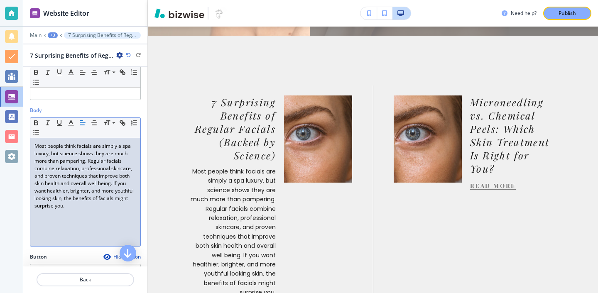
scroll to position [76, 0]
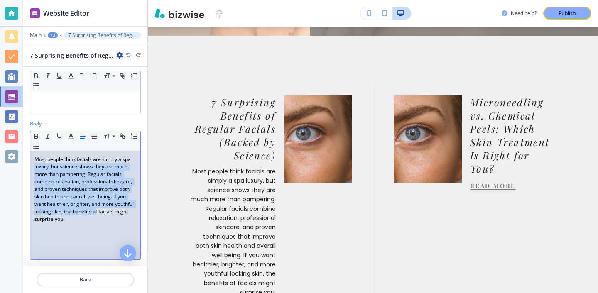
drag, startPoint x: 97, startPoint y: 213, endPoint x: 29, endPoint y: 164, distance: 83.5
click at [29, 164] on div "Body Small Normal Large Huge Most people think facials are simply a spa luxury,…" at bounding box center [85, 193] width 124 height 146
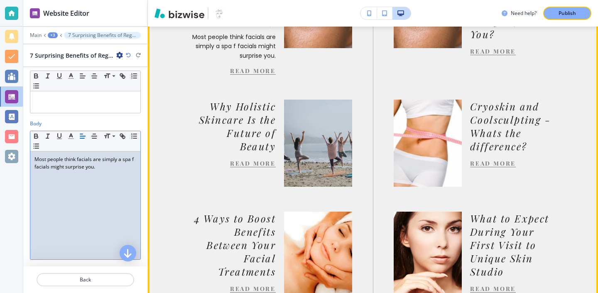
scroll to position [478, 0]
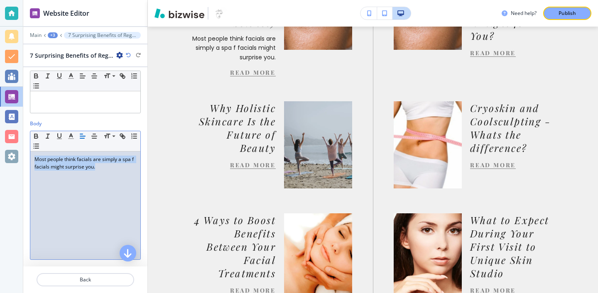
drag, startPoint x: 105, startPoint y: 166, endPoint x: 26, endPoint y: 158, distance: 79.7
click at [26, 157] on div "Body Small Normal Large Huge Most people think facials are simply a spa f facia…" at bounding box center [85, 193] width 124 height 146
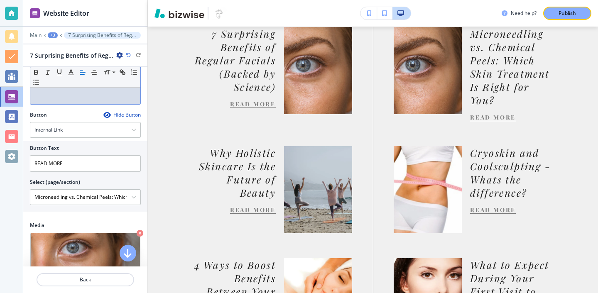
scroll to position [258, 0]
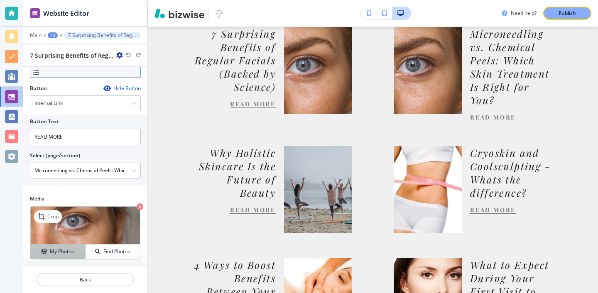
click at [72, 257] on button "My Photos" at bounding box center [58, 251] width 55 height 15
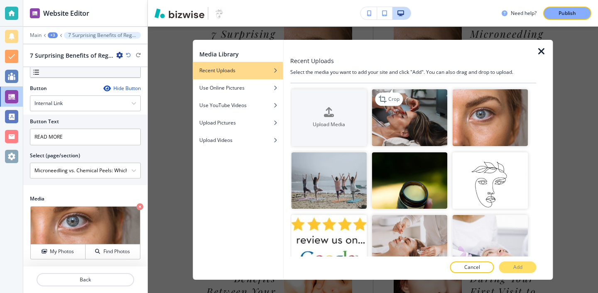
click at [421, 127] on img "button" at bounding box center [409, 117] width 76 height 57
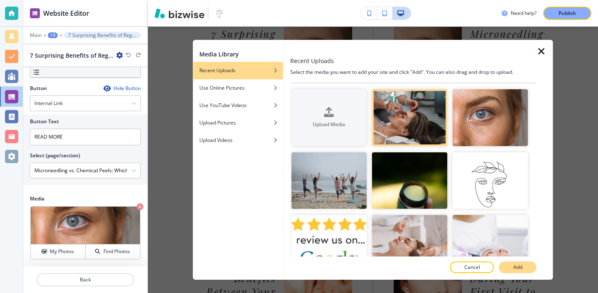
click at [522, 268] on button "Add" at bounding box center [517, 267] width 37 height 12
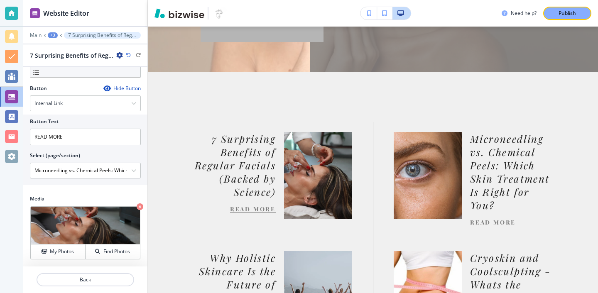
scroll to position [306, 0]
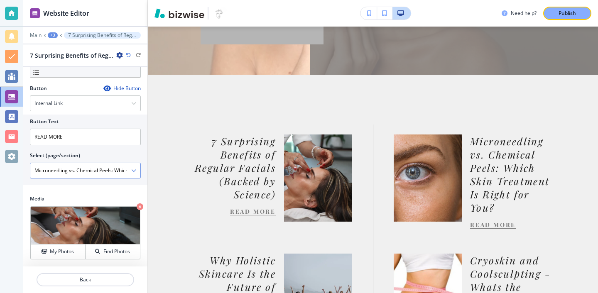
click at [131, 175] on div "Microneedling vs. Chemical Peels: Which Skin Treatment Is Right for You?" at bounding box center [85, 170] width 110 height 15
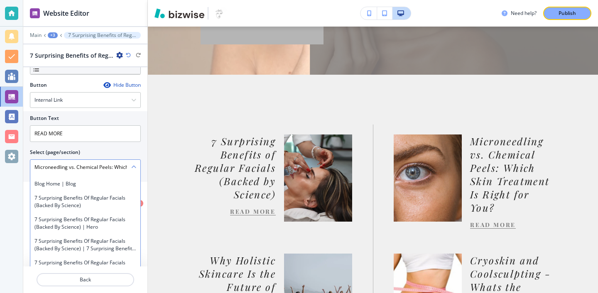
scroll to position [262, 0]
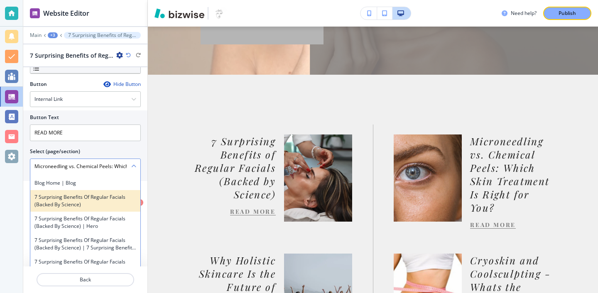
click at [118, 205] on h4 "7 Surprising Benefits of Regular Facials (Backed by Science)" at bounding box center [85, 200] width 102 height 15
type \(page\/section\) "7 Surprising Benefits of Regular Facials (Backed by Science)"
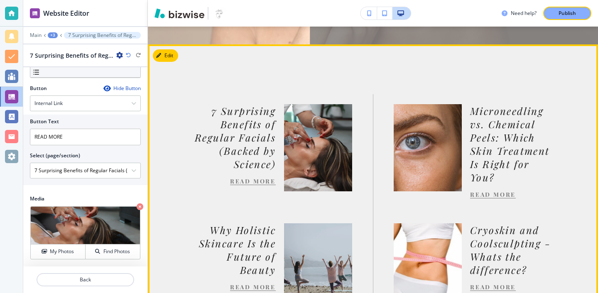
scroll to position [342, 0]
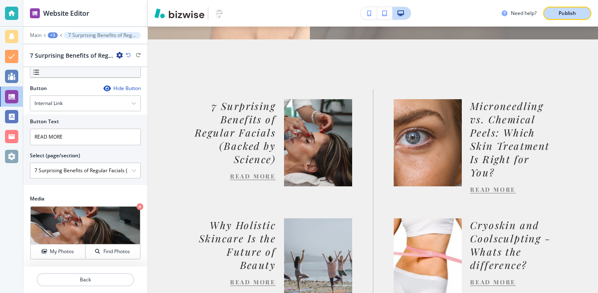
click at [581, 15] on button "Publish" at bounding box center [567, 13] width 48 height 13
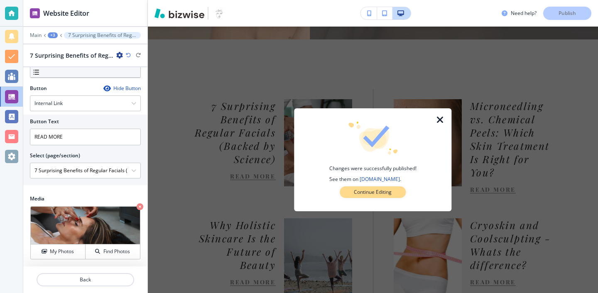
click at [404, 193] on button "Continue Editing" at bounding box center [372, 192] width 66 height 12
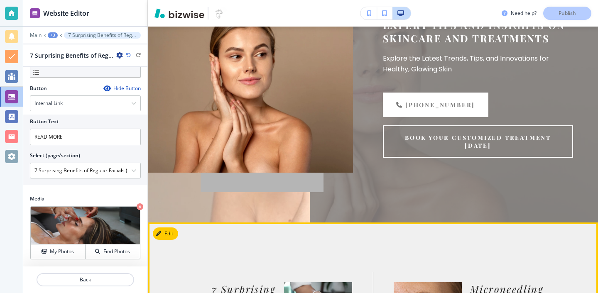
scroll to position [0, 0]
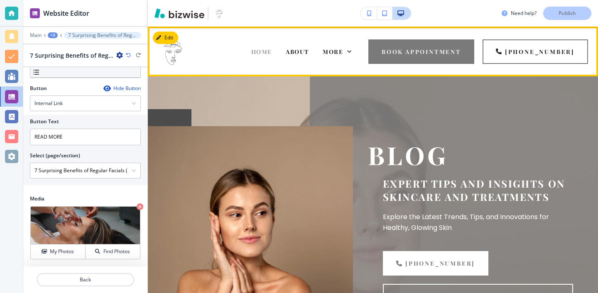
click at [272, 49] on span "HOME" at bounding box center [261, 52] width 21 height 8
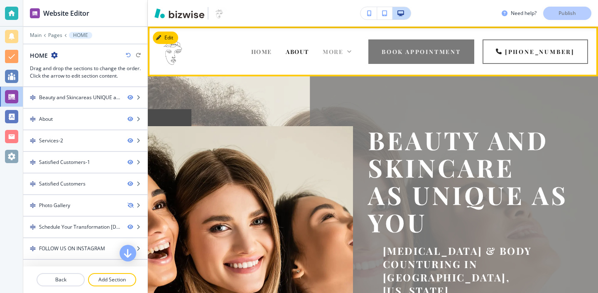
click at [353, 53] on icon at bounding box center [349, 51] width 8 height 8
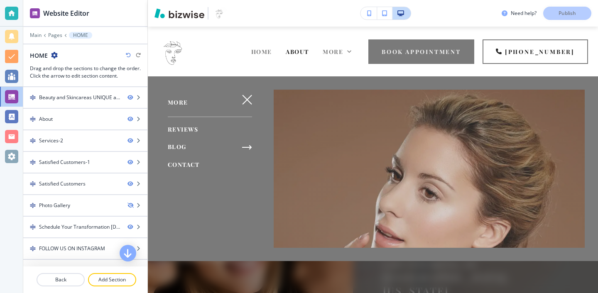
click at [179, 143] on span "BLOG" at bounding box center [177, 147] width 19 height 8
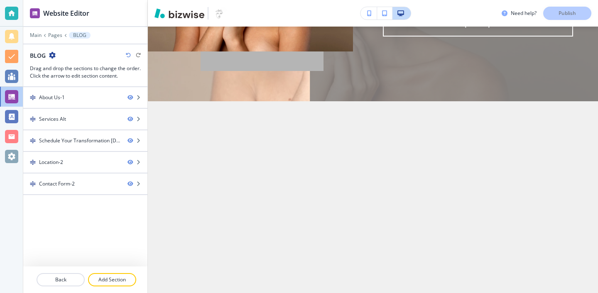
scroll to position [353, 0]
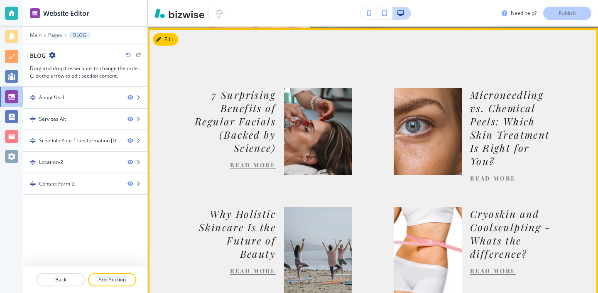
click at [261, 168] on link "READ MORE" at bounding box center [253, 165] width 46 height 8
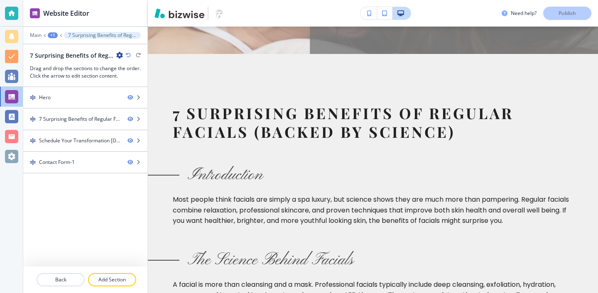
scroll to position [298, 0]
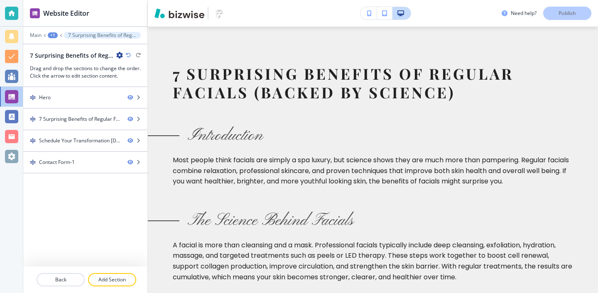
click at [17, 14] on div at bounding box center [11, 13] width 13 height 13
